Goal: Information Seeking & Learning: Learn about a topic

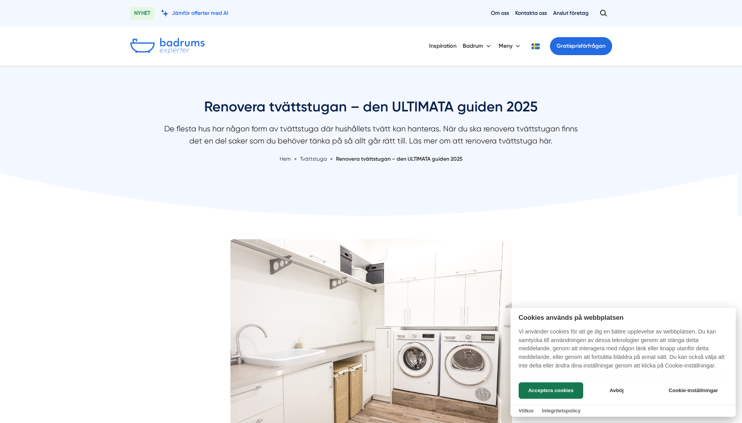
scroll to position [78, 0]
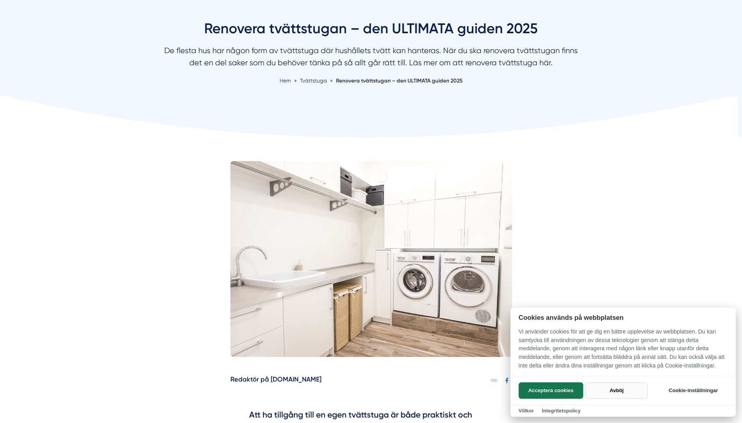
click at [610, 389] on button "Avböj" at bounding box center [616, 390] width 62 height 16
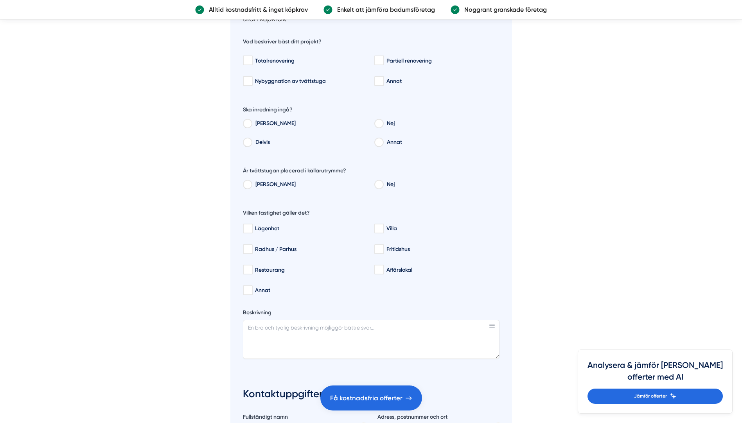
scroll to position [2698, 0]
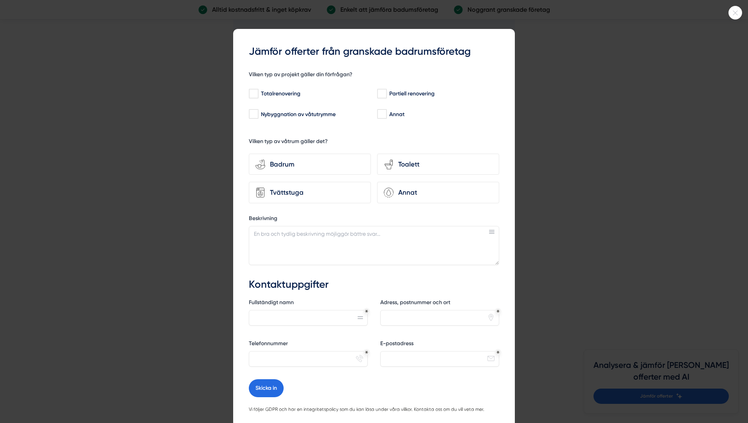
click at [736, 14] on icon at bounding box center [735, 13] width 5 height 5
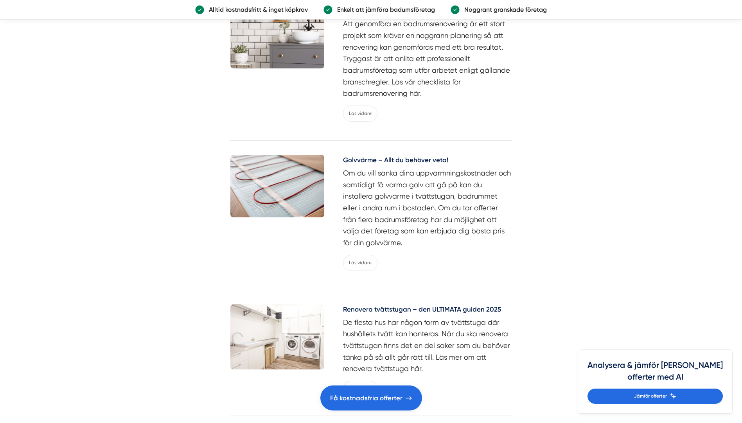
scroll to position [3793, 0]
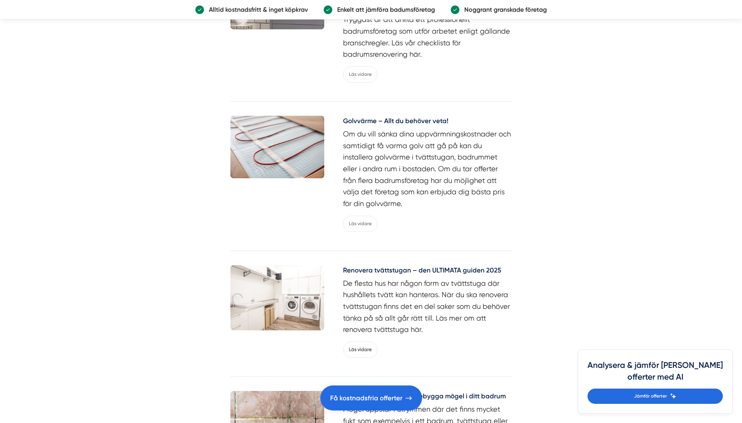
click at [394, 271] on h5 "Renovera tvättstugan – den ULTIMATA guiden 2025" at bounding box center [427, 271] width 169 height 13
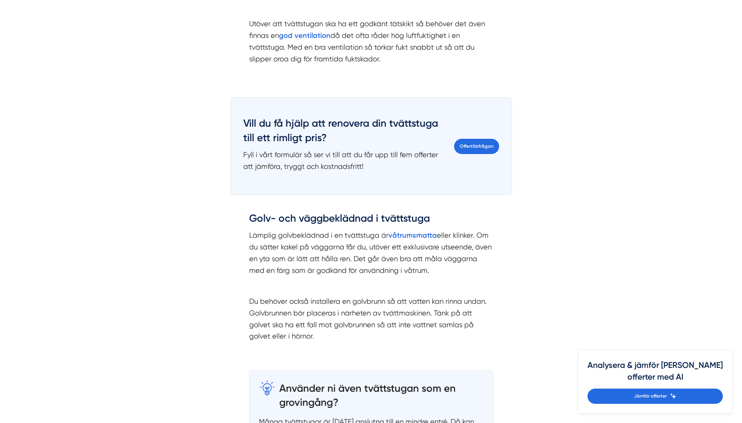
scroll to position [1212, 0]
